Goal: Navigation & Orientation: Find specific page/section

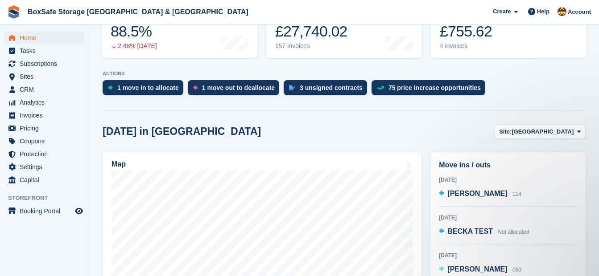
scroll to position [207, 0]
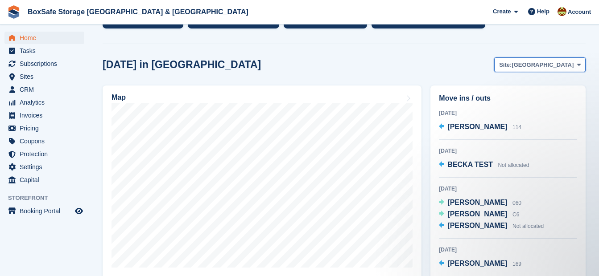
click at [554, 58] on button "Site: [GEOGRAPHIC_DATA]" at bounding box center [539, 65] width 91 height 15
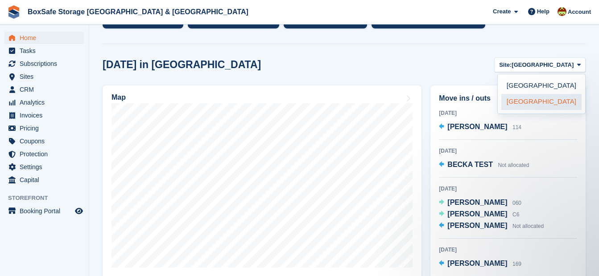
click at [527, 102] on link "[GEOGRAPHIC_DATA]" at bounding box center [541, 102] width 80 height 16
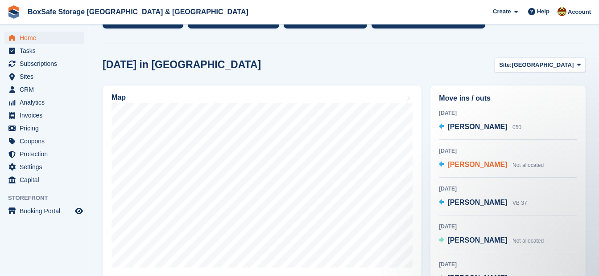
scroll to position [250, 0]
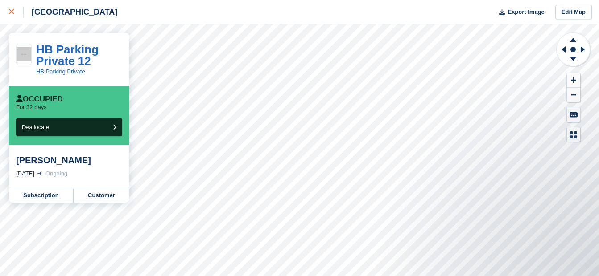
click at [10, 11] on icon at bounding box center [11, 11] width 5 height 5
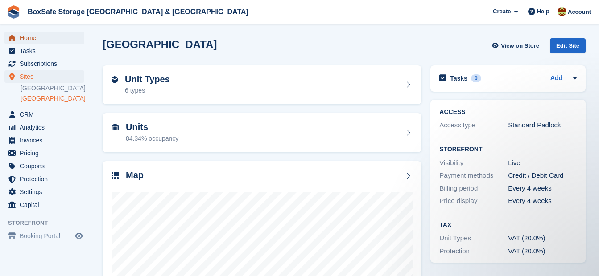
click at [32, 33] on span "Home" at bounding box center [47, 38] width 54 height 12
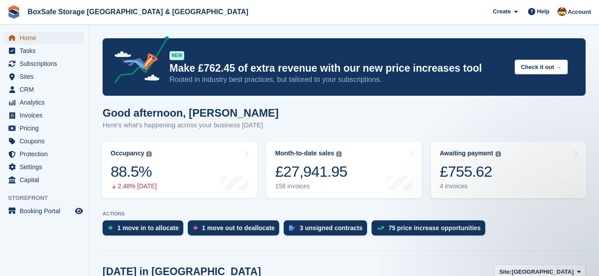
click at [47, 38] on span "Home" at bounding box center [47, 38] width 54 height 12
